Goal: Communication & Community: Answer question/provide support

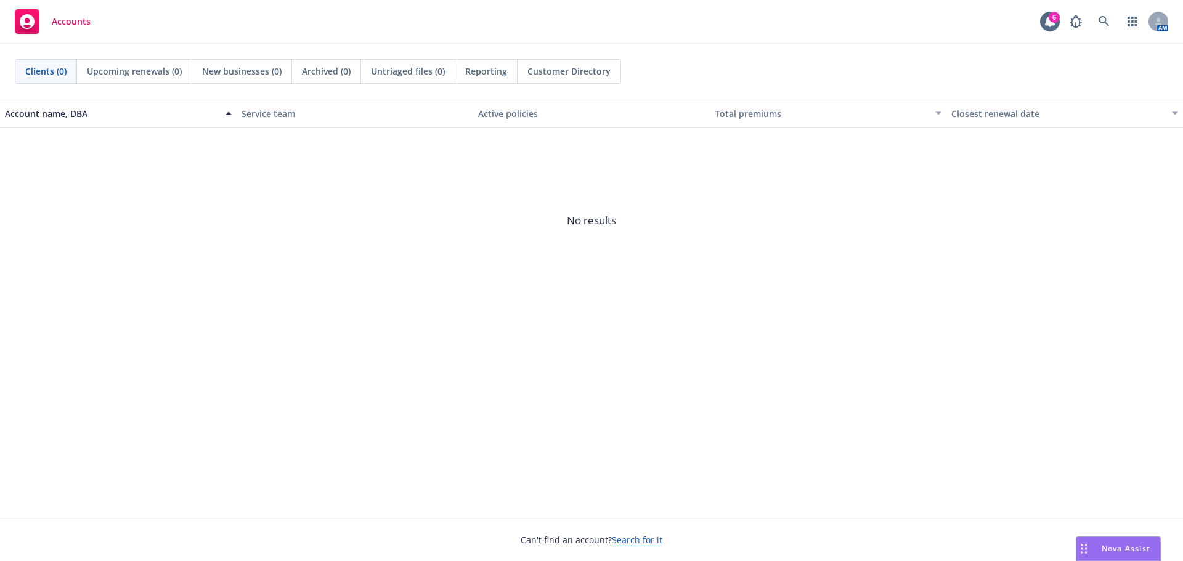
click at [1121, 550] on span "Nova Assist" at bounding box center [1126, 549] width 49 height 10
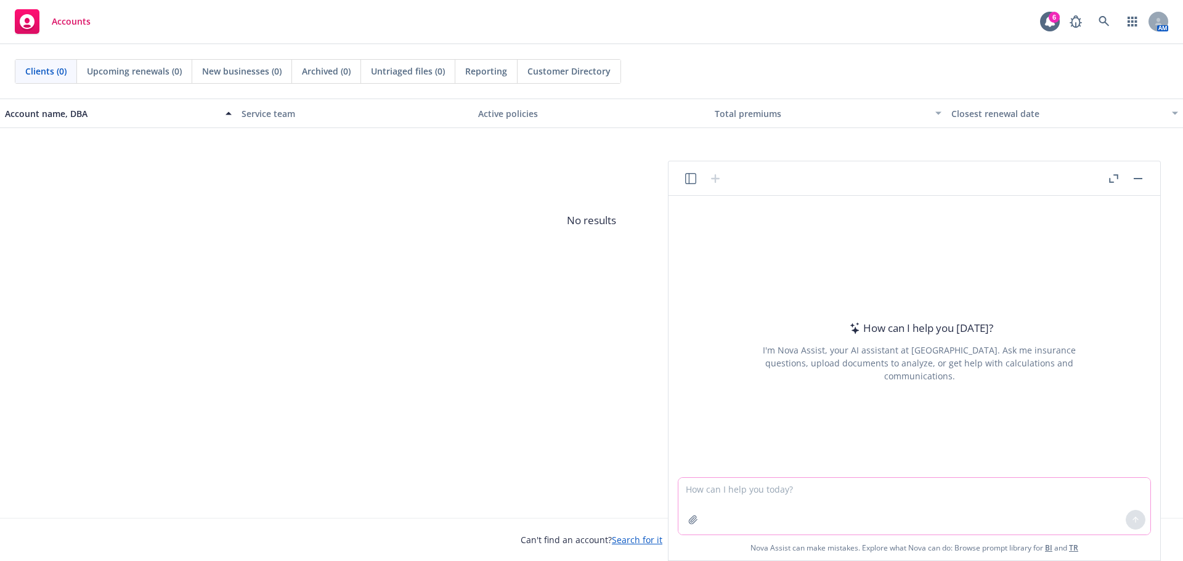
click at [764, 492] on textarea at bounding box center [915, 506] width 472 height 57
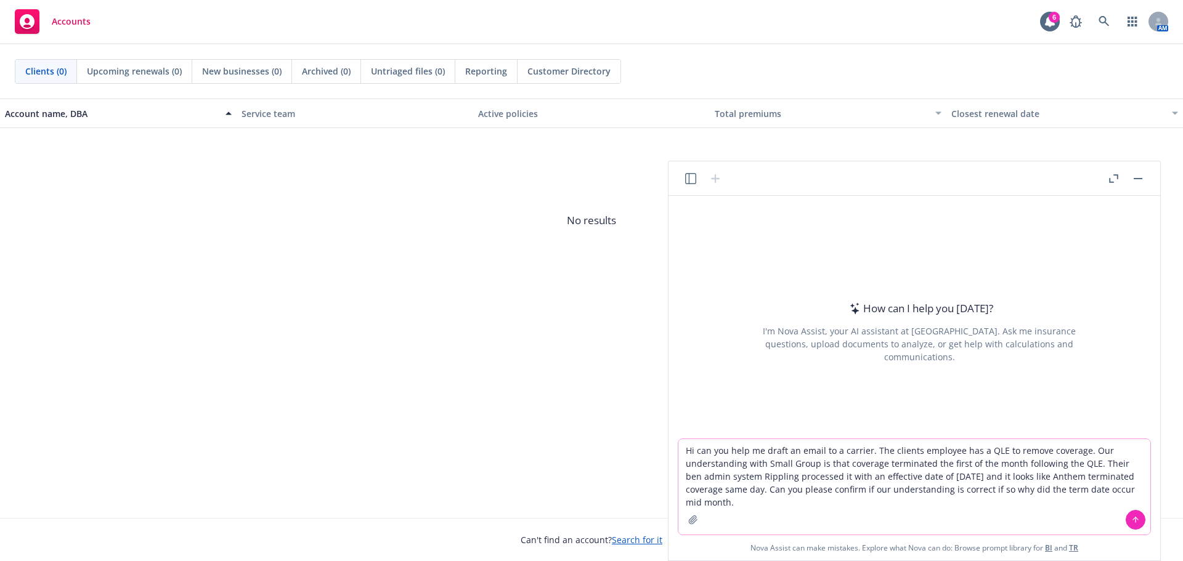
type textarea "Hi can you help me draft an email to a carrier. The clients employee has a QLE …"
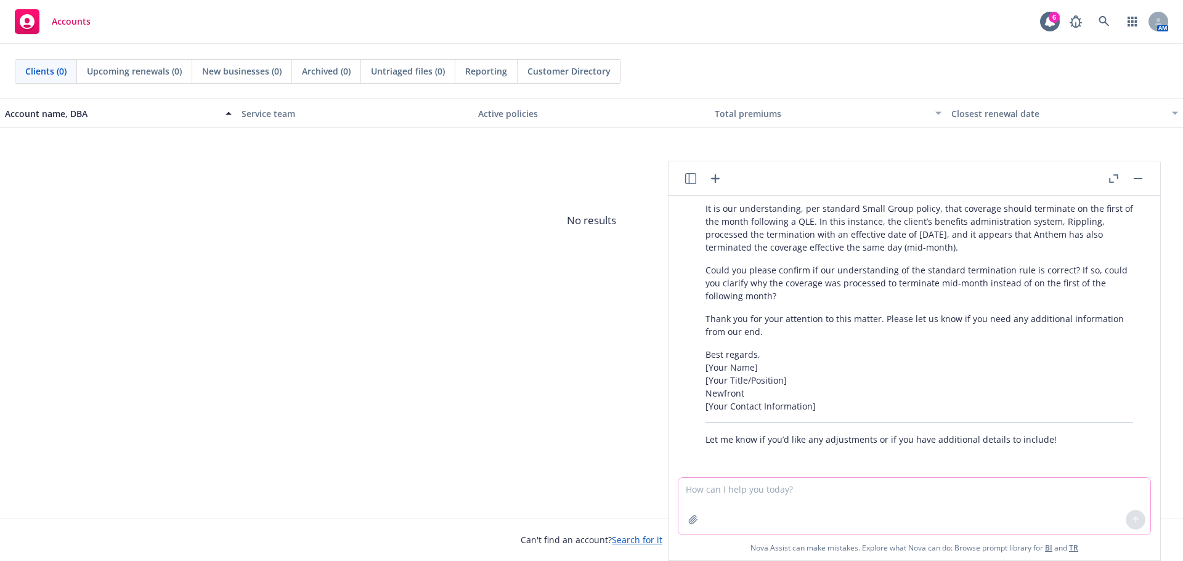
scroll to position [216, 0]
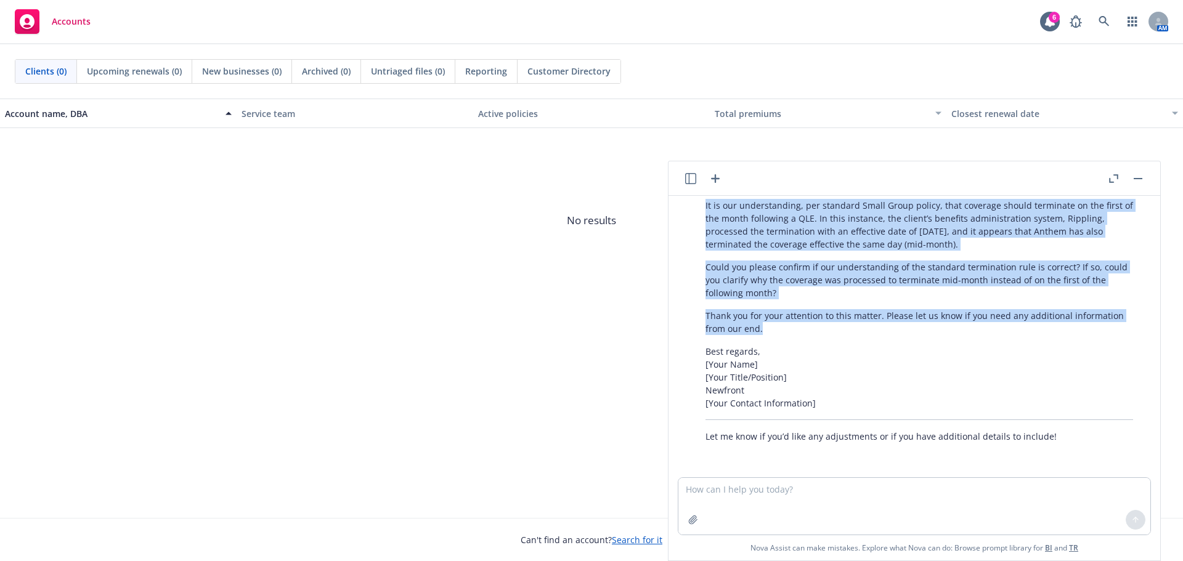
drag, startPoint x: 783, startPoint y: 327, endPoint x: 696, endPoint y: 211, distance: 144.5
click at [696, 211] on div "Certainly! Here’s a professional draft email for your situation: Subject: Cover…" at bounding box center [919, 264] width 452 height 369
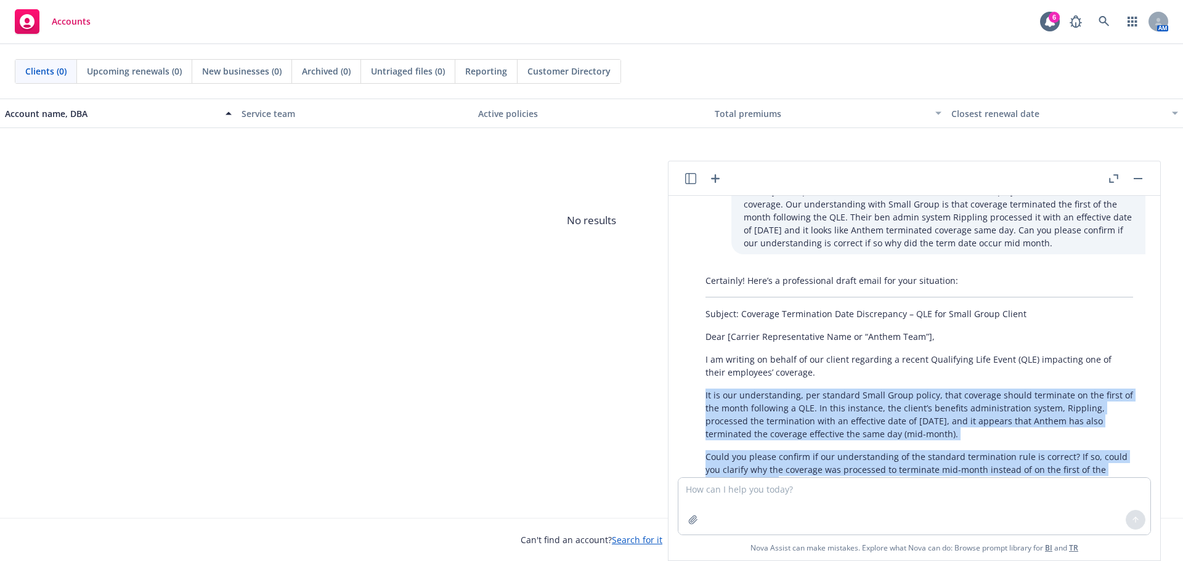
scroll to position [0, 0]
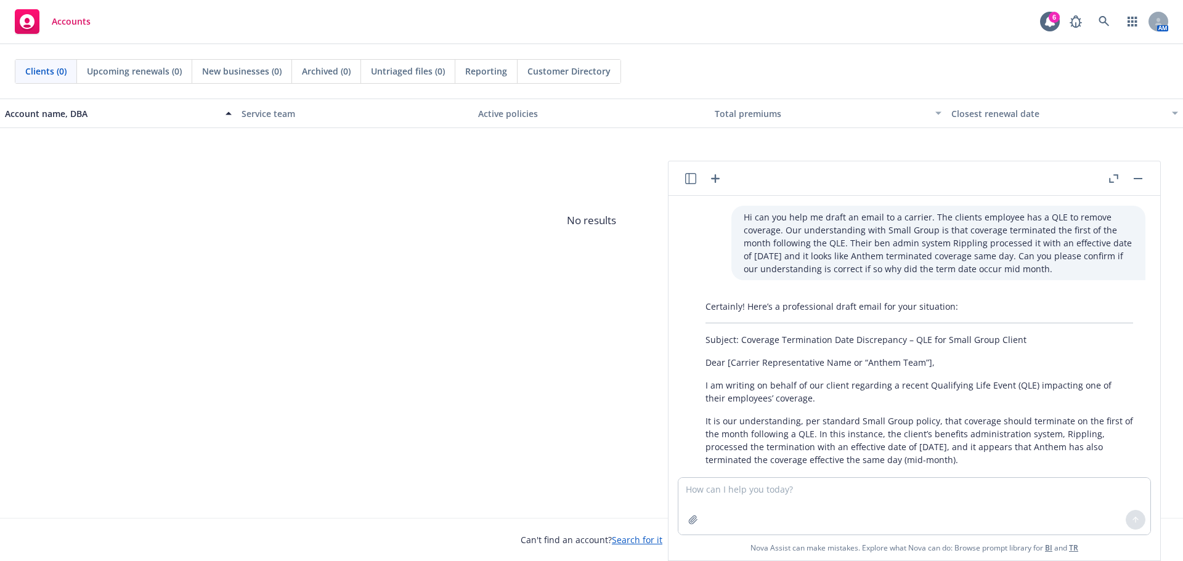
click at [796, 409] on div "Certainly! Here’s a professional draft email for your situation: Subject: Cover…" at bounding box center [919, 479] width 452 height 369
click at [799, 398] on p "I am writing on behalf of our client regarding a recent Qualifying Life Event (…" at bounding box center [920, 392] width 428 height 26
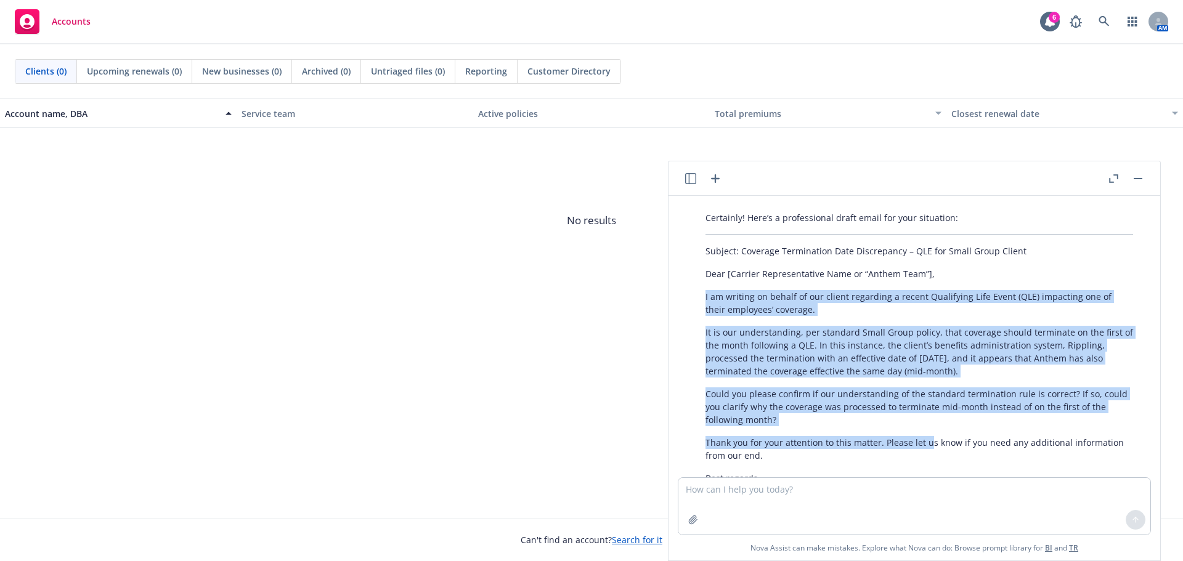
scroll to position [97, 0]
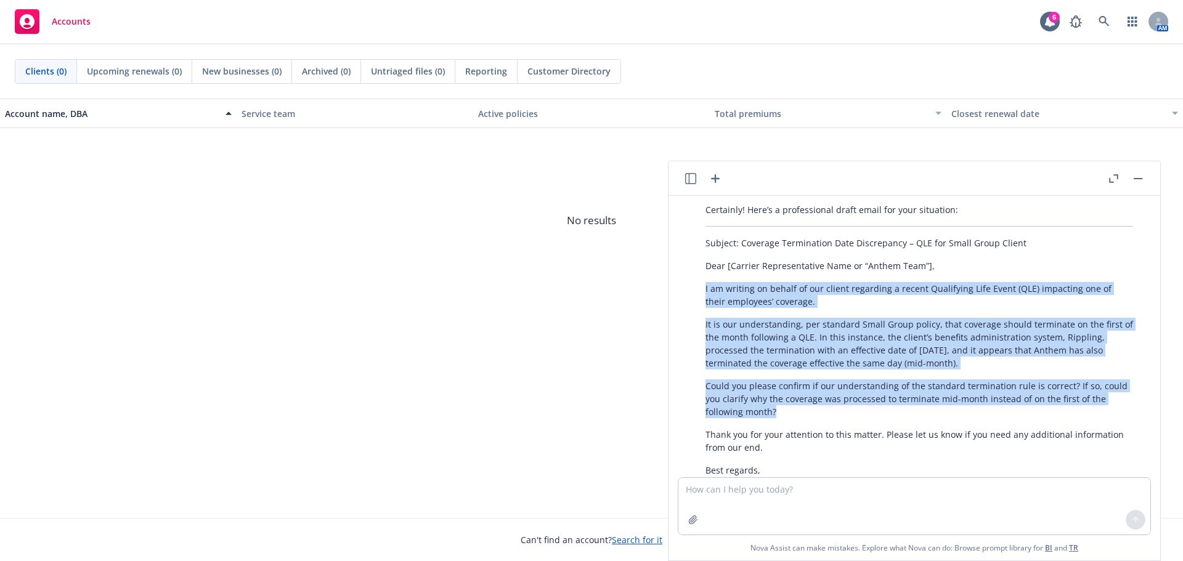
drag, startPoint x: 701, startPoint y: 381, endPoint x: 951, endPoint y: 420, distance: 252.5
click at [951, 420] on div "Certainly! Here’s a professional draft email for your situation: Subject: Cover…" at bounding box center [919, 382] width 452 height 369
copy div "I am writing on behalf of our client regarding a recent Qualifying Life Event (…"
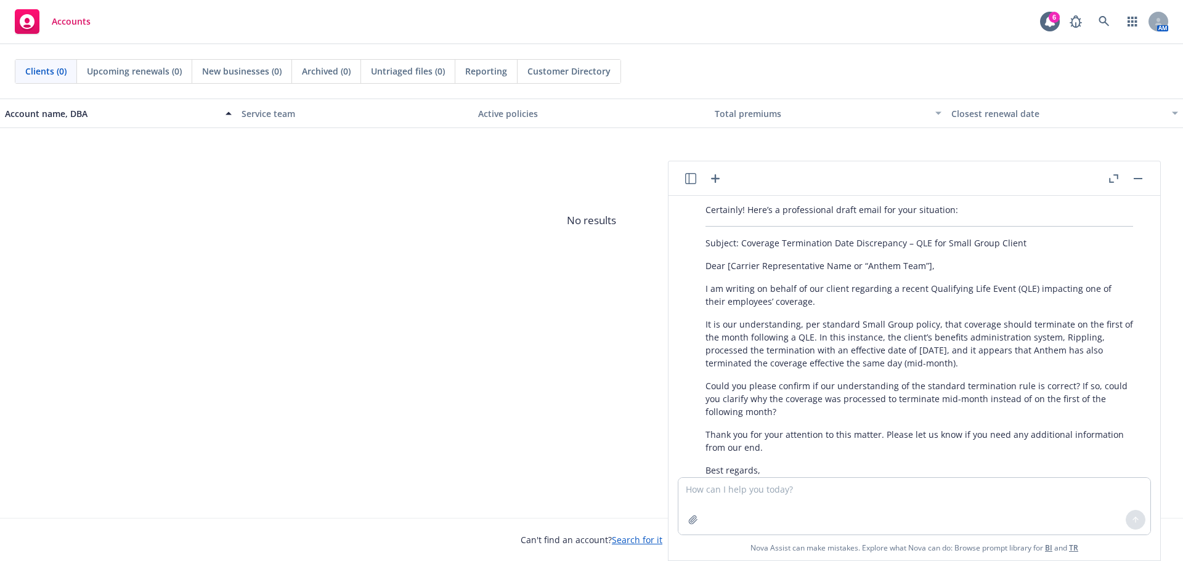
click at [814, 245] on p "Subject: Coverage Termination Date Discrepancy – QLE for Small Group Client" at bounding box center [920, 243] width 428 height 13
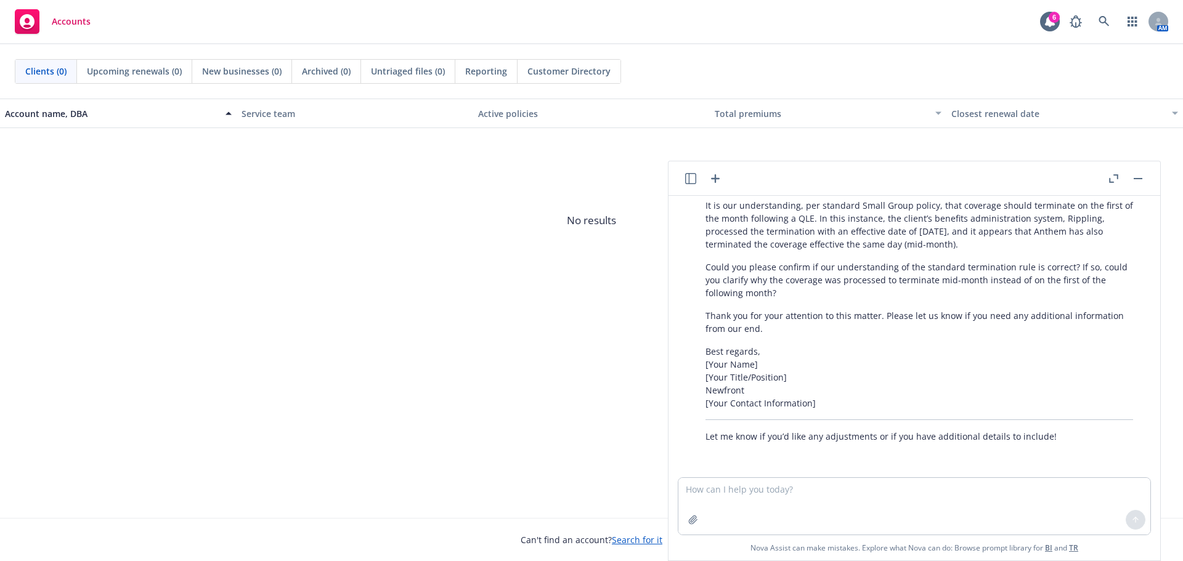
click at [1133, 178] on button "button" at bounding box center [1138, 178] width 15 height 15
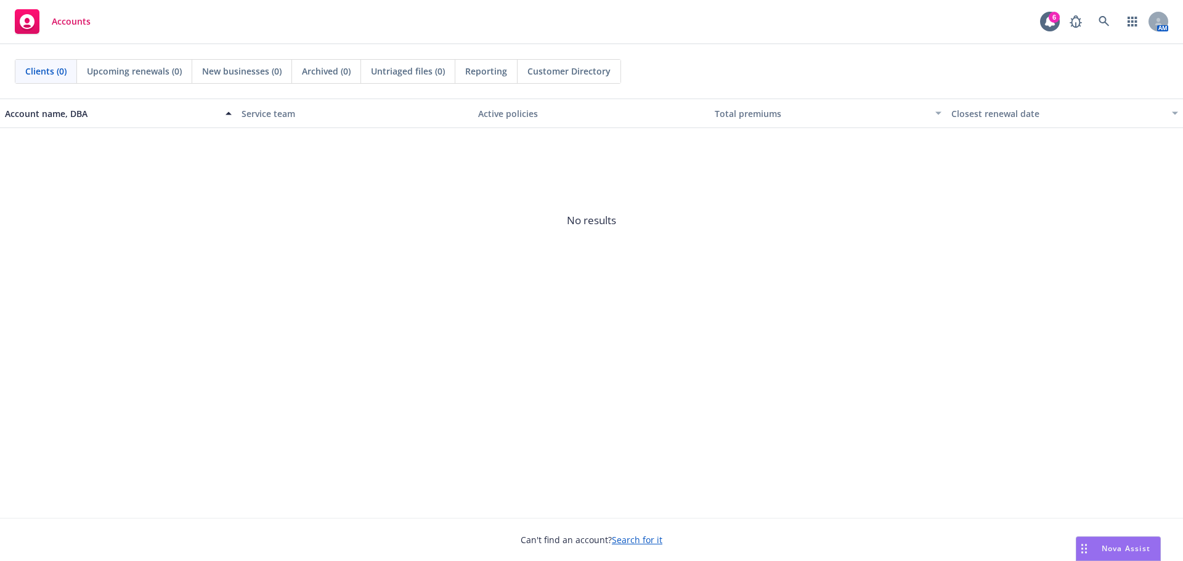
click at [1104, 555] on div "Nova Assist" at bounding box center [1119, 548] width 84 height 23
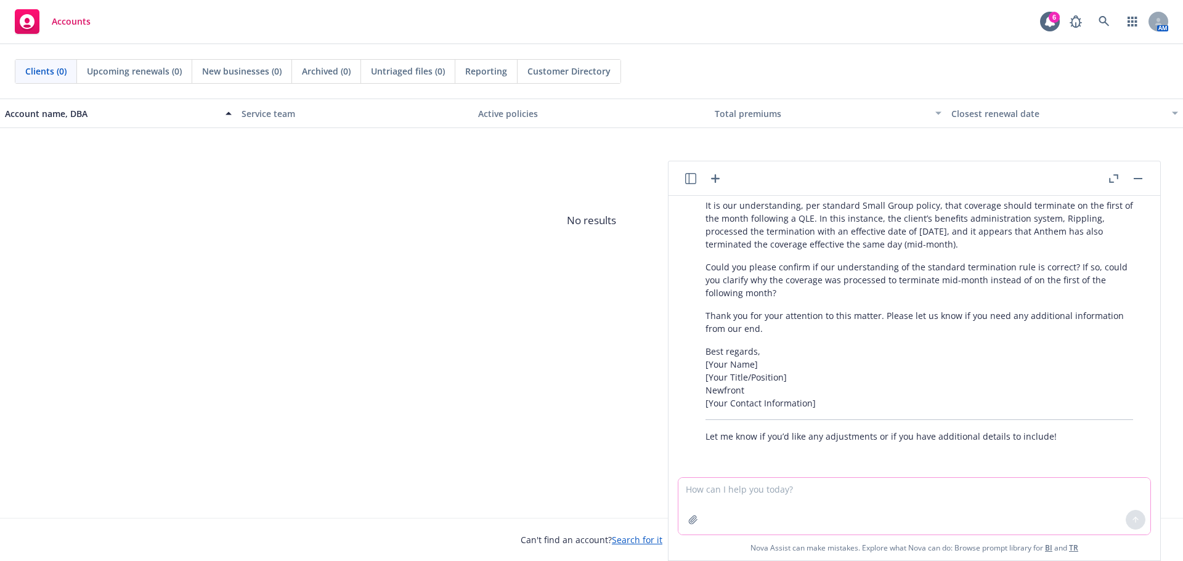
click at [825, 489] on textarea at bounding box center [915, 506] width 472 height 57
click at [1109, 180] on icon "button" at bounding box center [1113, 178] width 9 height 9
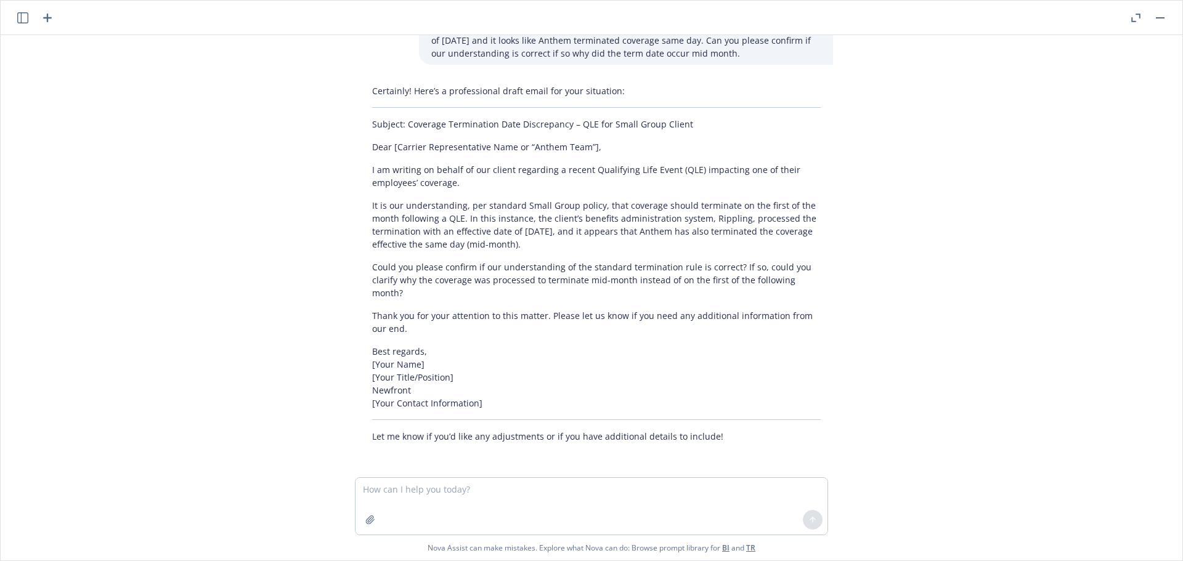
scroll to position [42, 0]
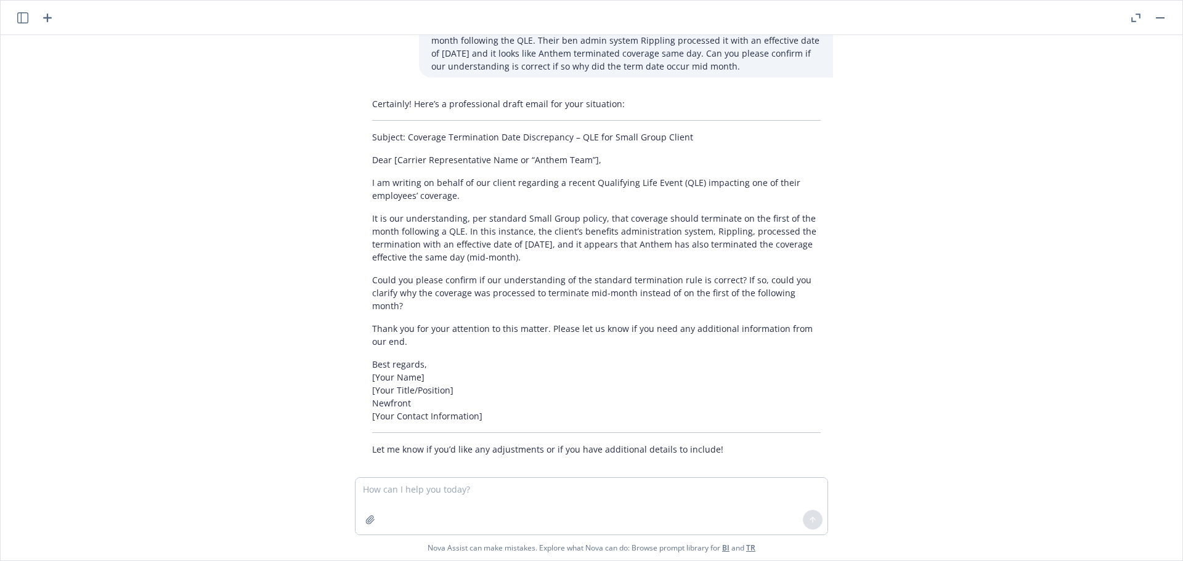
click at [1136, 23] on button "button" at bounding box center [1135, 17] width 15 height 15
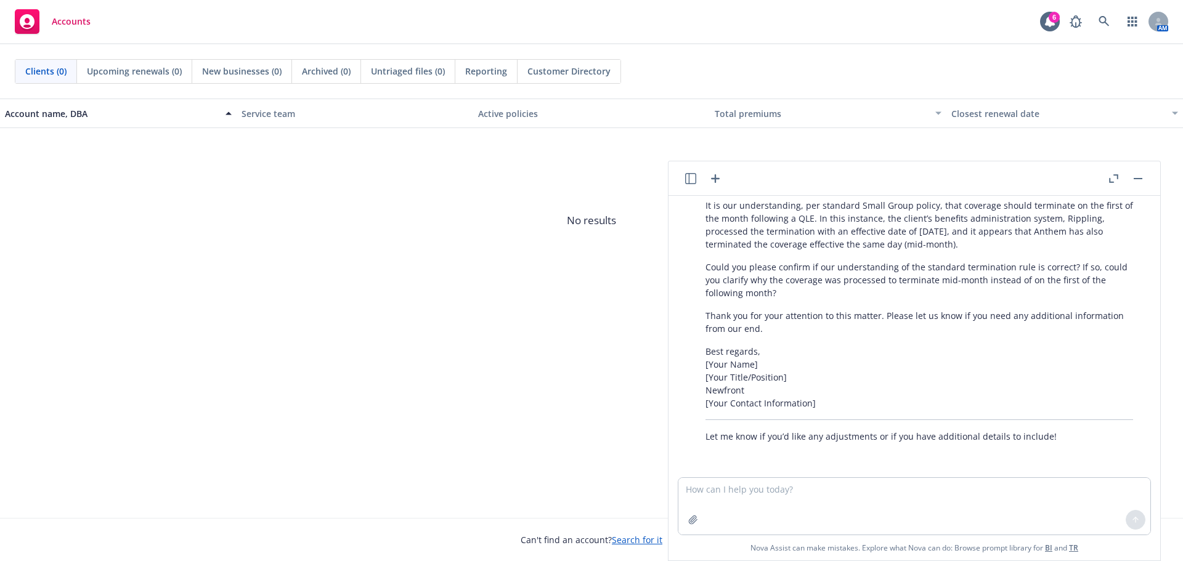
click at [719, 171] on icon "button" at bounding box center [715, 178] width 15 height 15
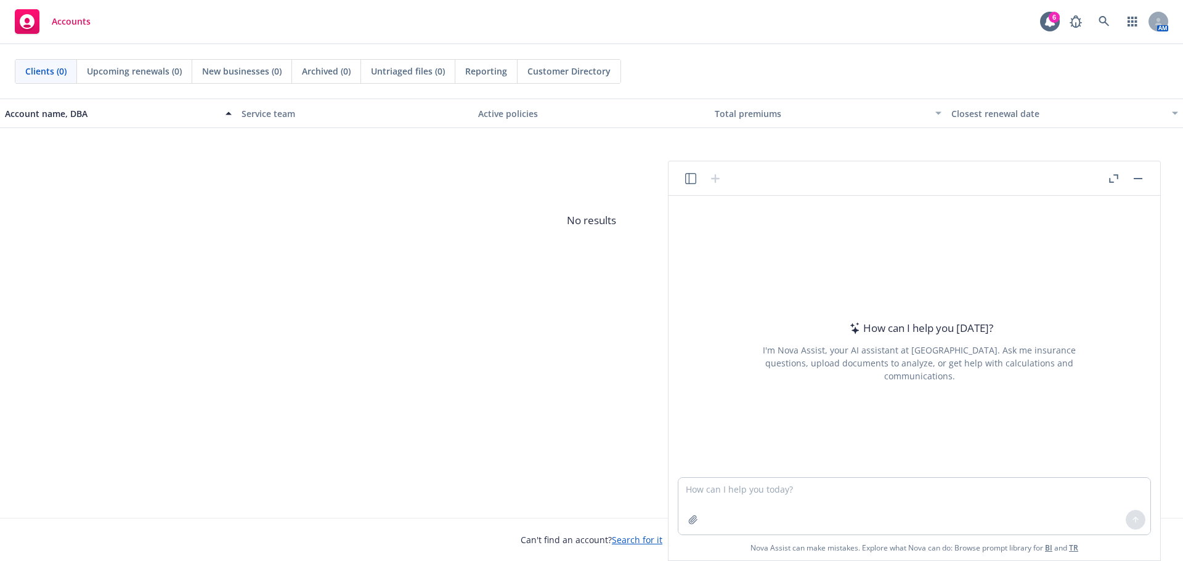
click at [762, 504] on textarea at bounding box center [915, 506] width 472 height 57
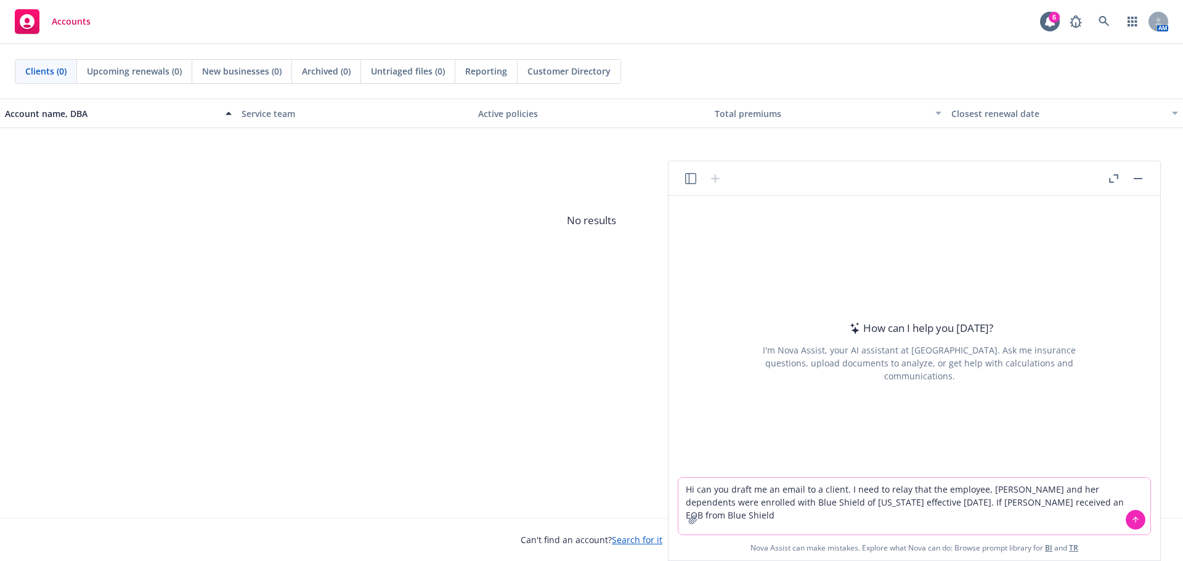
click at [1090, 507] on textarea "Hi can you draft me an email to a client. I need to relay that the employee, [P…" at bounding box center [915, 506] width 472 height 57
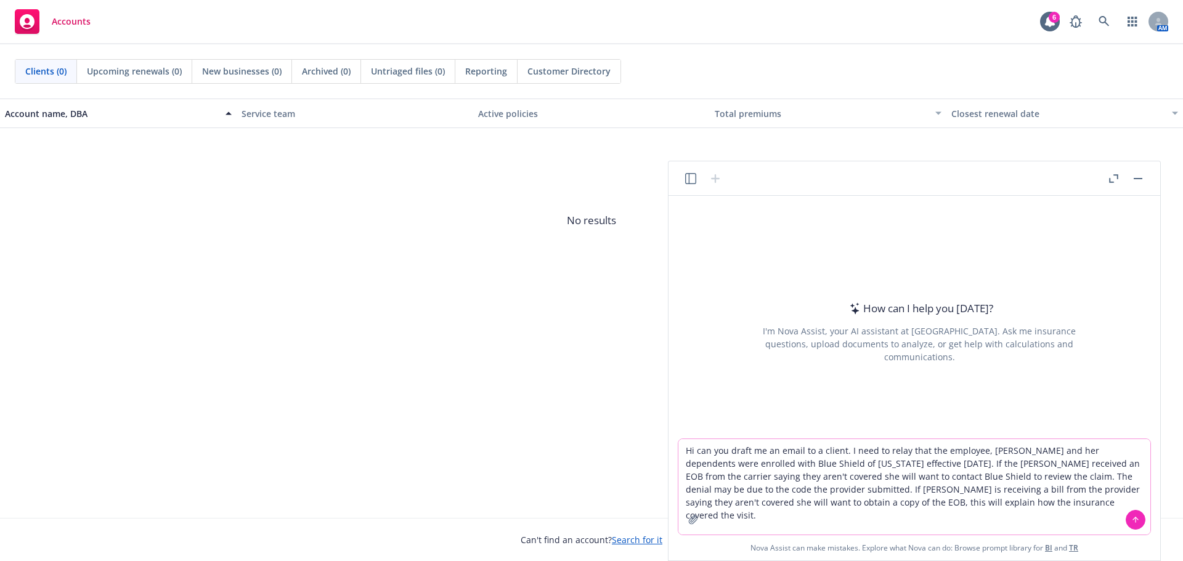
click at [761, 489] on textarea "Hi can you draft me an email to a client. I need to relay that the employee, [P…" at bounding box center [915, 487] width 472 height 96
click at [764, 492] on textarea "Hi can you draft me an email to a client. I need to relay that the employee, [P…" at bounding box center [915, 487] width 472 height 96
click at [998, 505] on textarea "Hi can you draft me an email to a client. I need to relay that the employee, [P…" at bounding box center [915, 487] width 472 height 96
click at [1085, 492] on textarea "Hi can you draft me an email to a client. I need to relay that the employee, [P…" at bounding box center [915, 487] width 472 height 96
drag, startPoint x: 1084, startPoint y: 492, endPoint x: 1130, endPoint y: 484, distance: 46.9
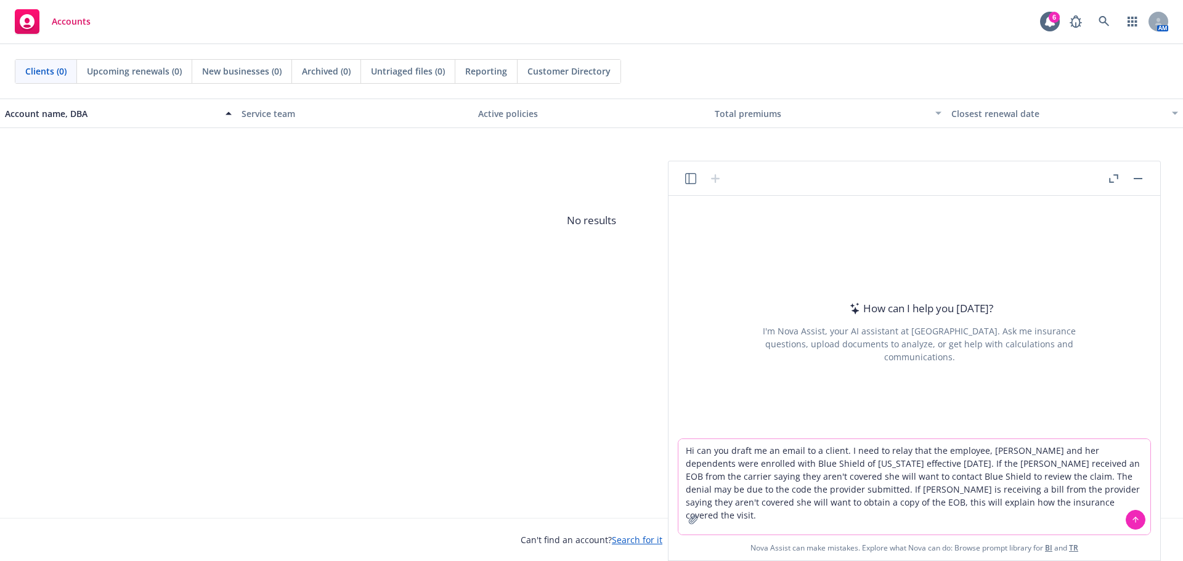
click at [1131, 485] on textarea "Hi can you draft me an email to a client. I need to relay that the employee, [P…" at bounding box center [915, 487] width 472 height 96
click at [1130, 484] on textarea "Hi can you draft me an email to a client. I need to relay that the employee, [P…" at bounding box center [915, 487] width 472 height 96
click at [976, 499] on textarea "Hi can you draft me an email to a client. I need to relay that the employee, [P…" at bounding box center [915, 487] width 472 height 96
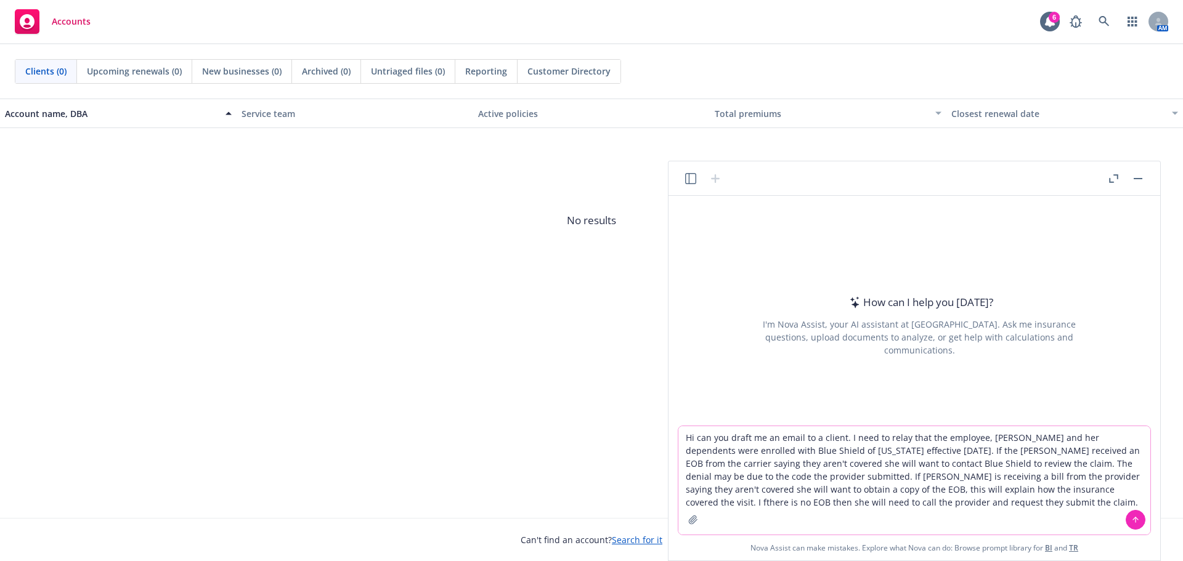
click at [977, 486] on textarea "Hi can you draft me an email to a client. I need to relay that the employee, [P…" at bounding box center [915, 480] width 472 height 108
type textarea "Hi can you draft me an email to a client. I need to relay that the employee, [P…"
click at [1140, 513] on button at bounding box center [1136, 520] width 20 height 20
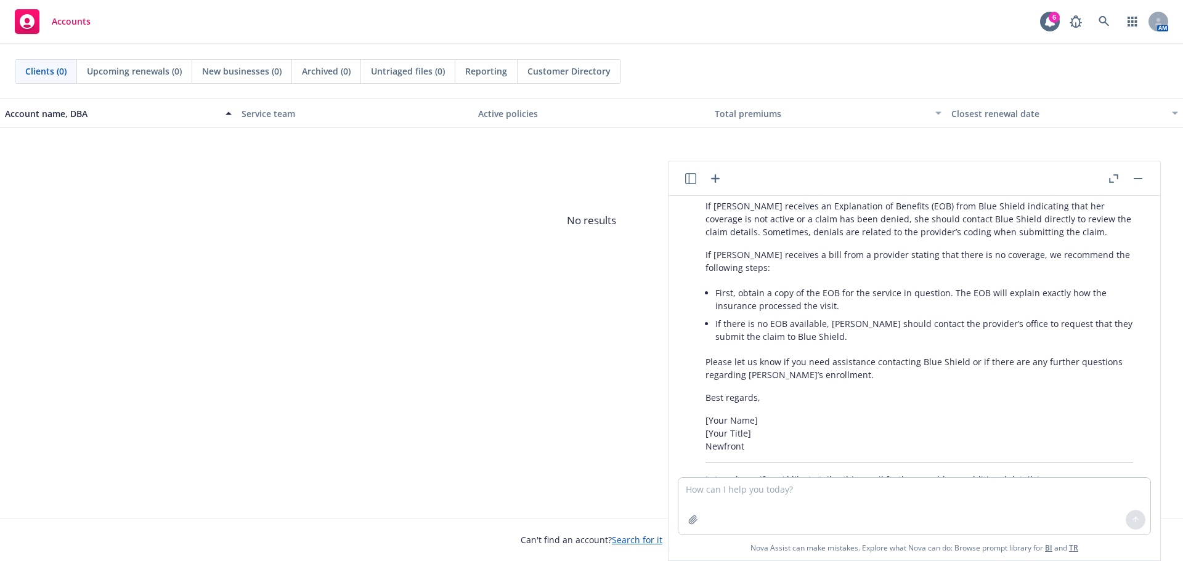
scroll to position [206, 0]
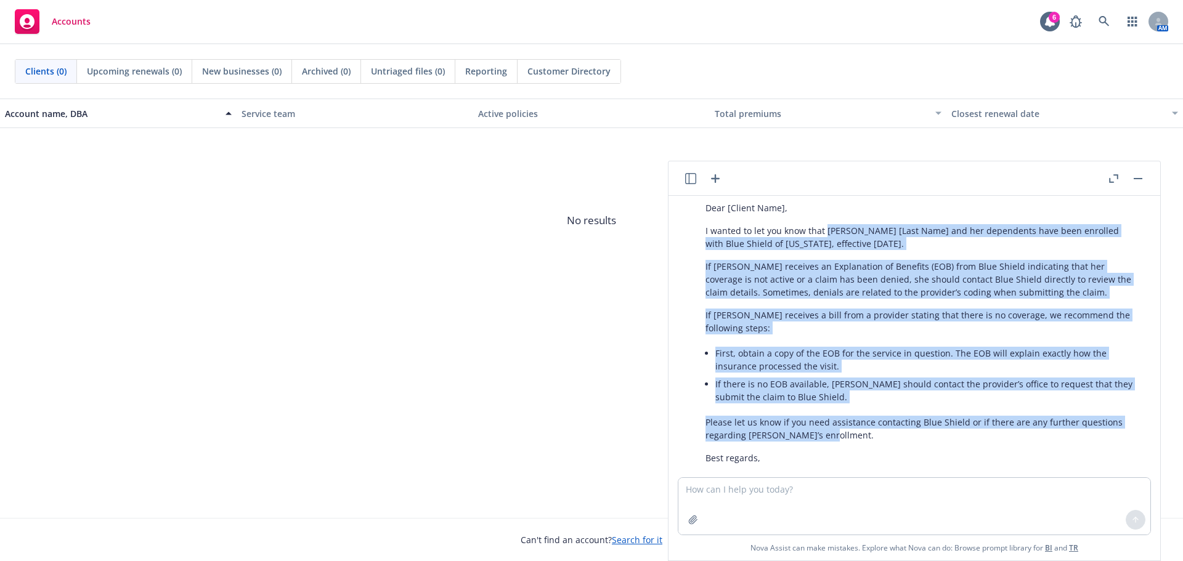
drag, startPoint x: 825, startPoint y: 218, endPoint x: 784, endPoint y: 331, distance: 120.7
click at [1124, 420] on div "Certainly! Here’s a professional email draft you can send to your client regard…" at bounding box center [919, 340] width 452 height 424
copy div "[PERSON_NAME] [Last Name] and her dependents have been enrolled with Blue Shiel…"
